Goal: Information Seeking & Learning: Learn about a topic

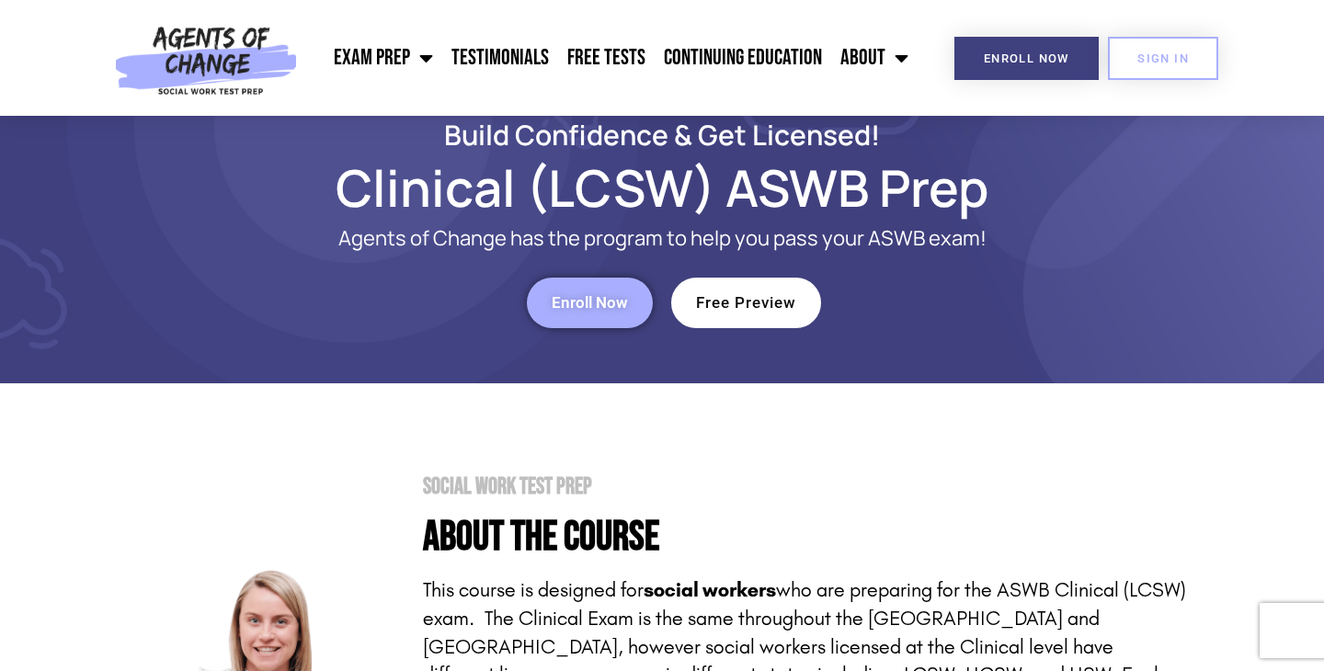
scroll to position [42, 0]
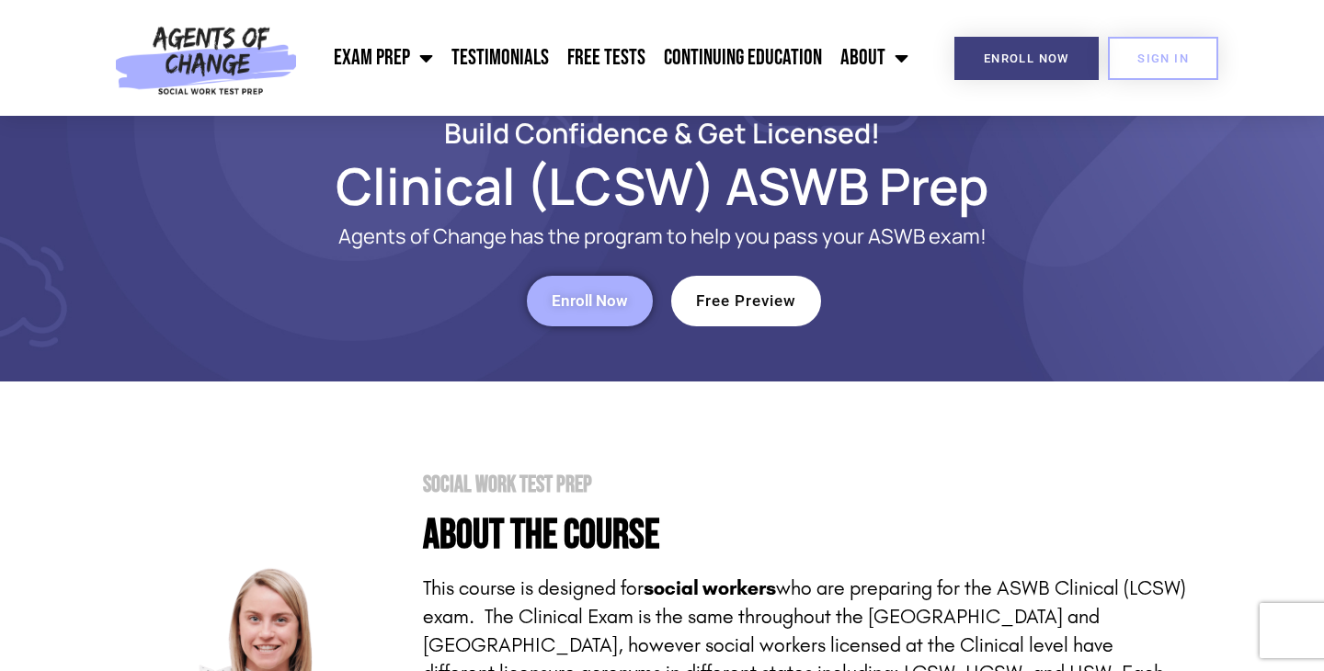
click at [559, 300] on span "Enroll Now" at bounding box center [590, 301] width 76 height 16
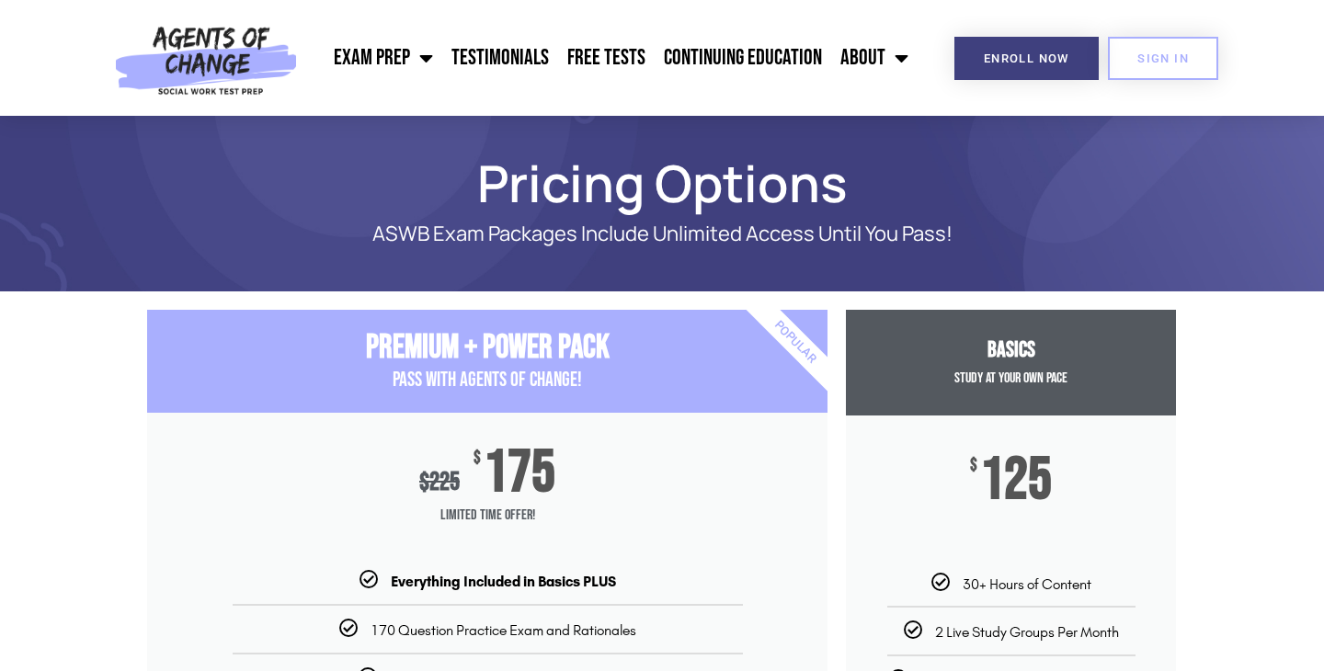
click at [248, 54] on img at bounding box center [206, 58] width 200 height 116
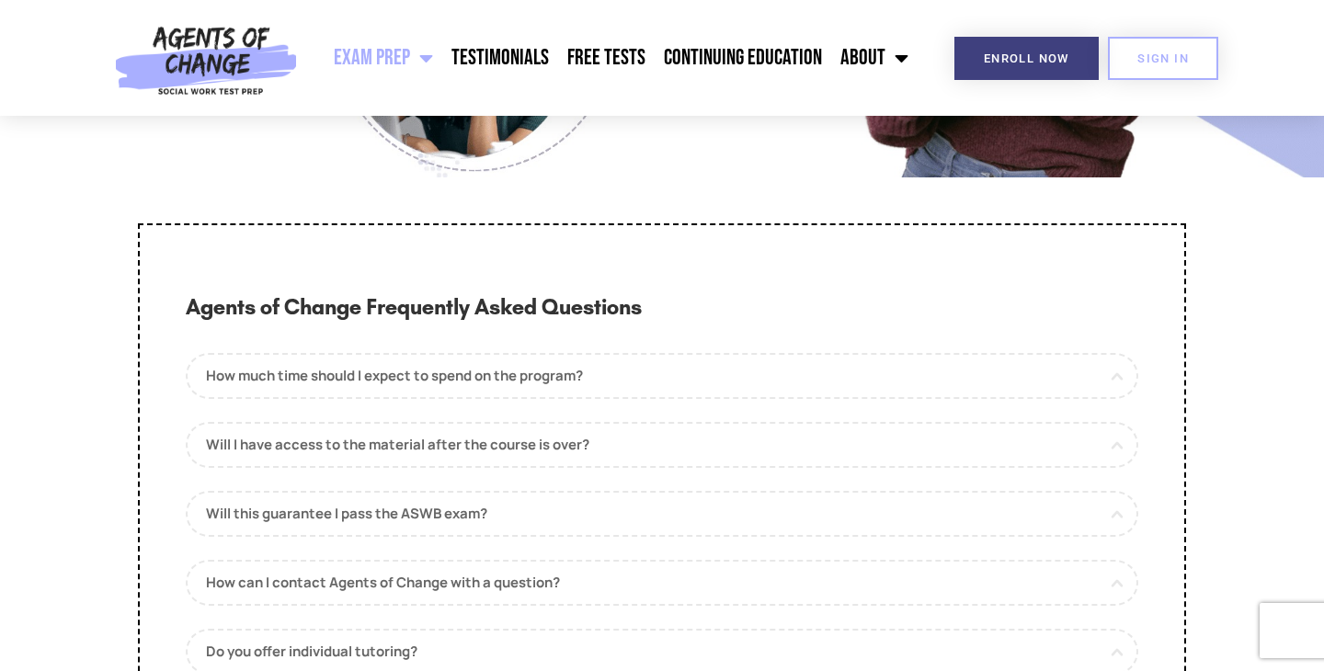
scroll to position [8374, 0]
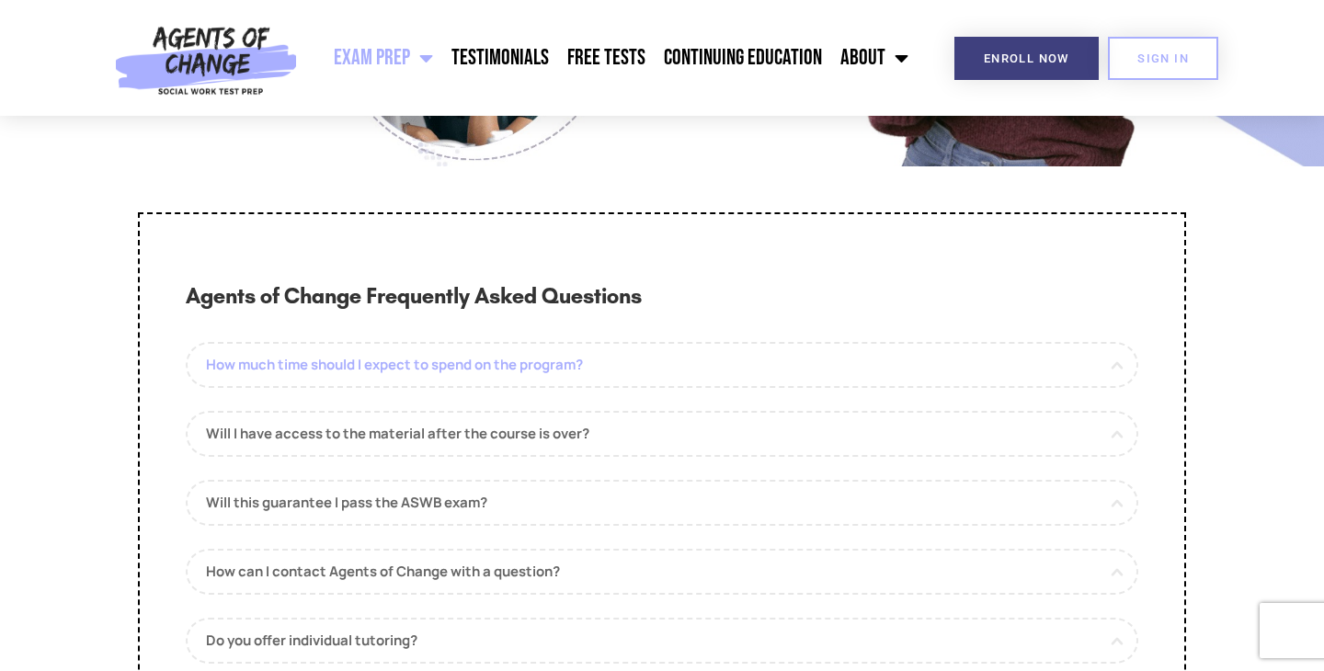
click at [359, 388] on link "How much time should I expect to spend on the program?" at bounding box center [662, 365] width 953 height 46
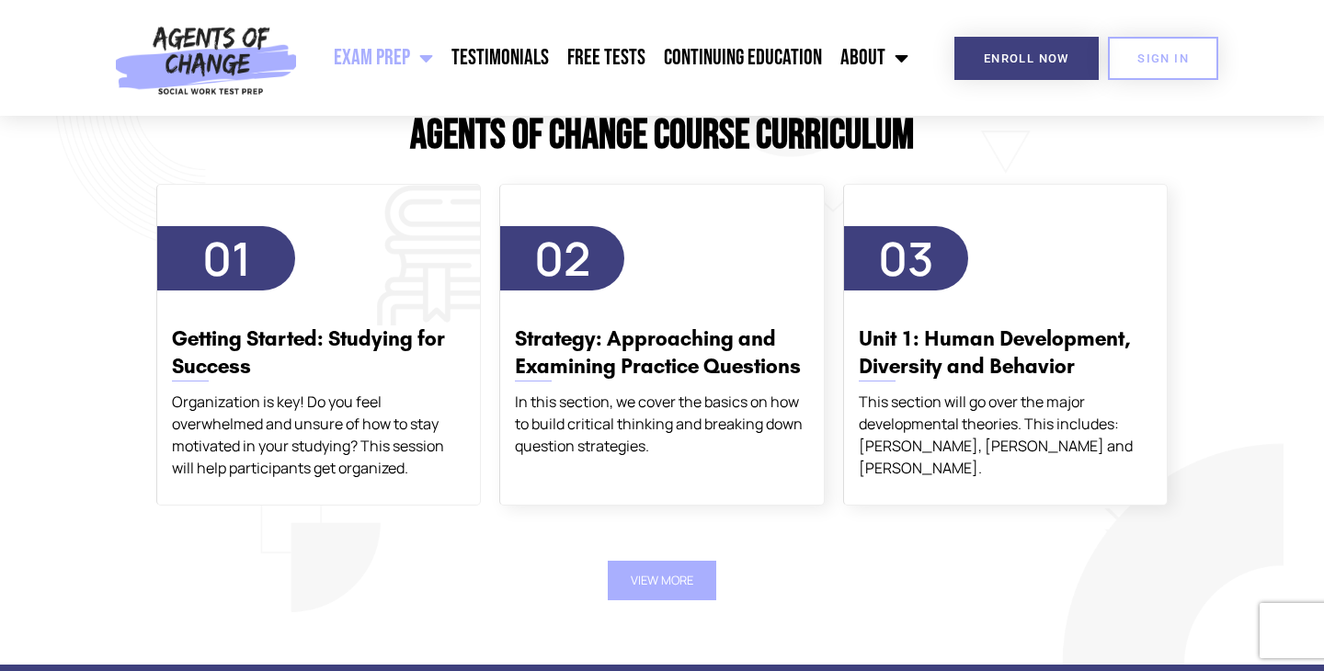
scroll to position [2156, 0]
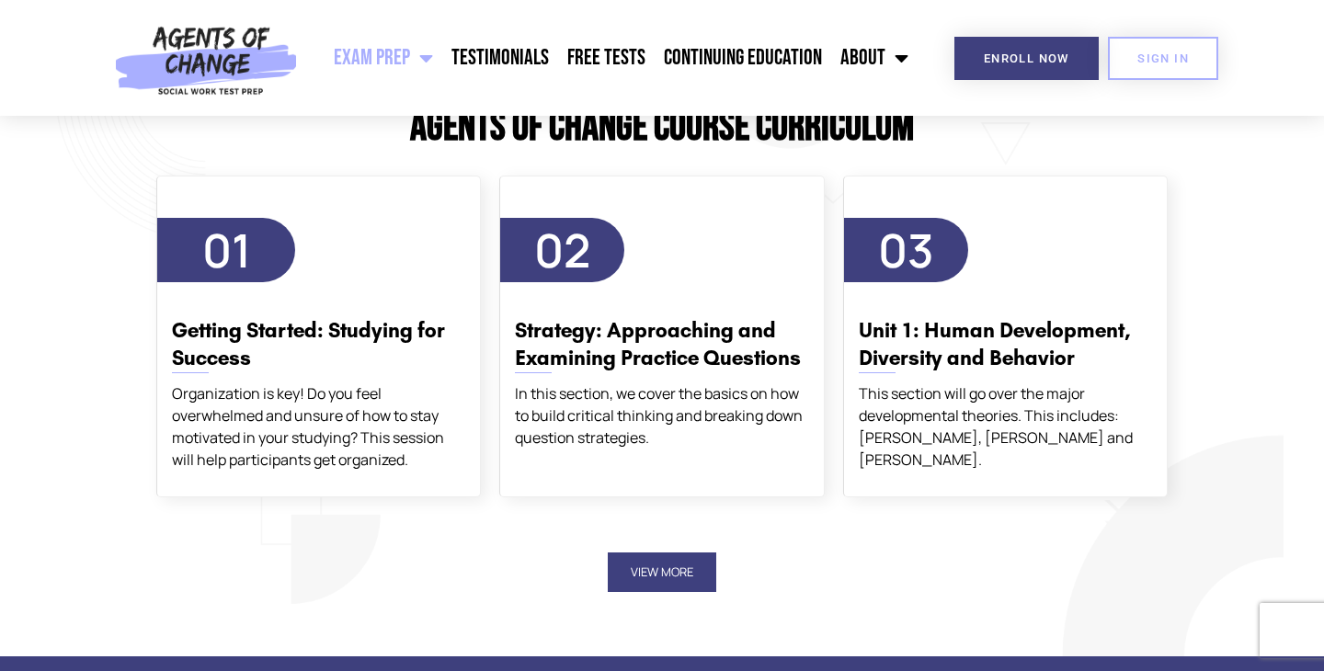
click at [673, 573] on button "View More" at bounding box center [662, 573] width 109 height 40
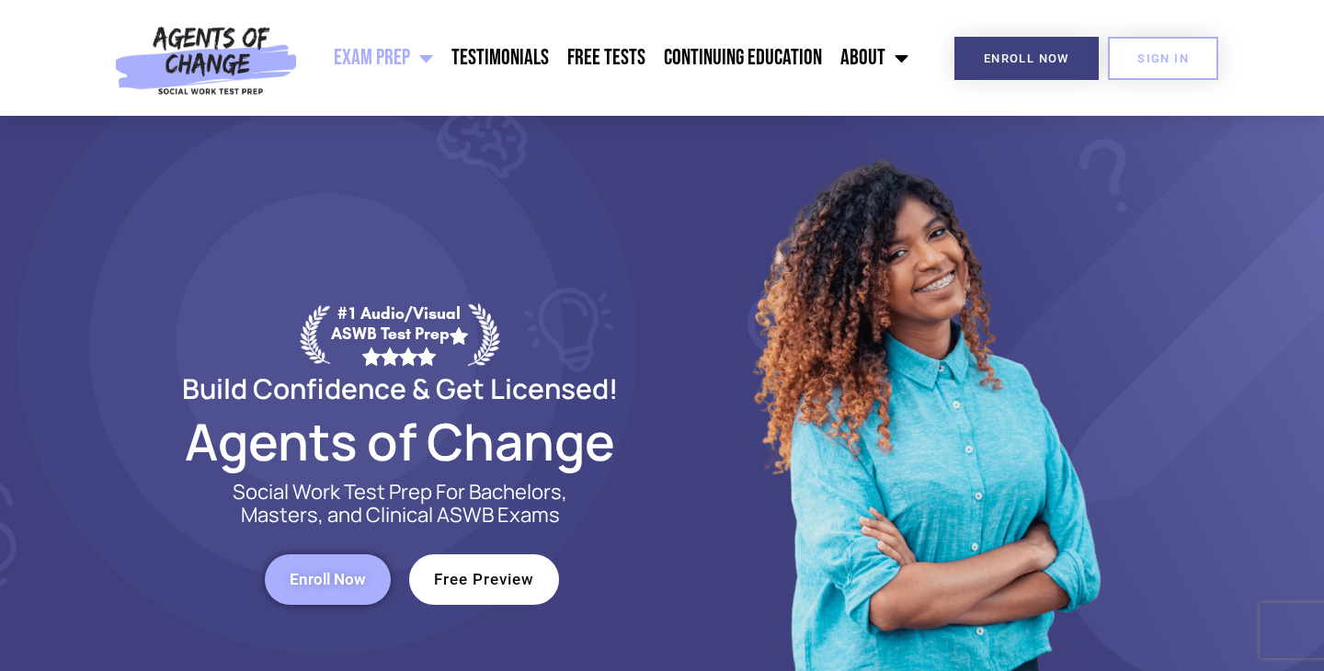
scroll to position [0, 0]
